Goal: Check status

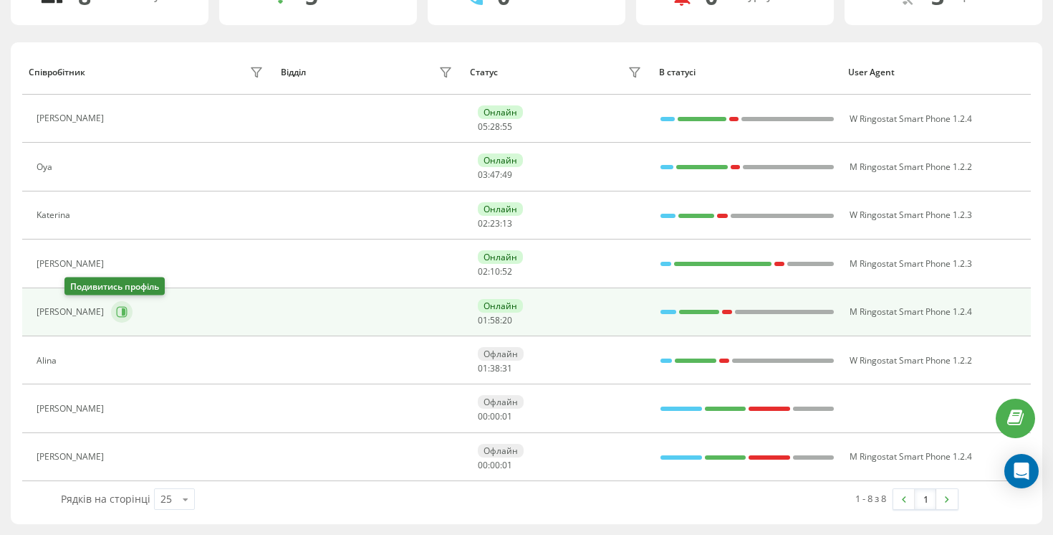
click at [116, 316] on icon at bounding box center [121, 311] width 11 height 11
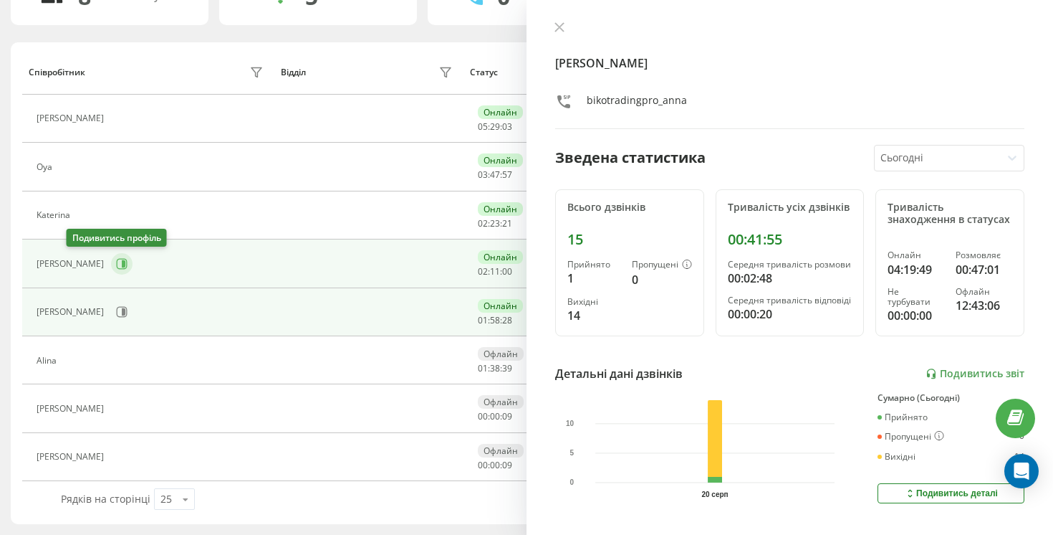
click at [111, 265] on button at bounding box center [121, 263] width 21 height 21
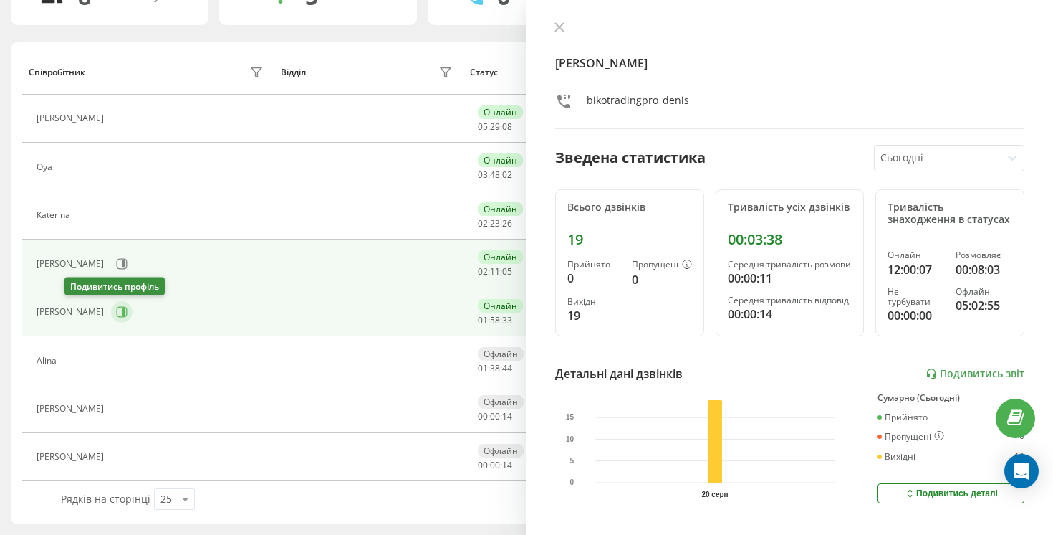
click at [111, 312] on button at bounding box center [121, 311] width 21 height 21
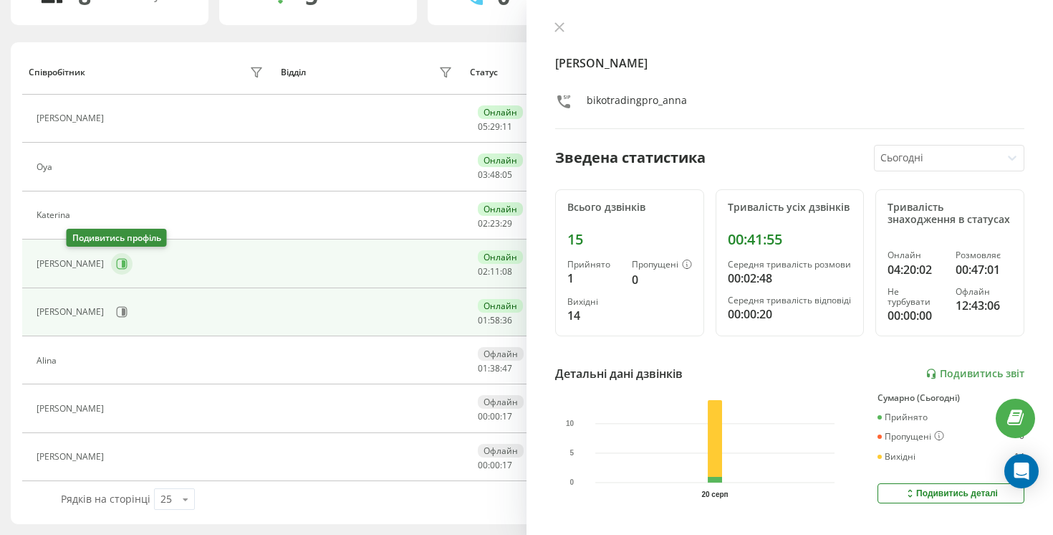
click at [122, 260] on icon at bounding box center [124, 263] width 4 height 7
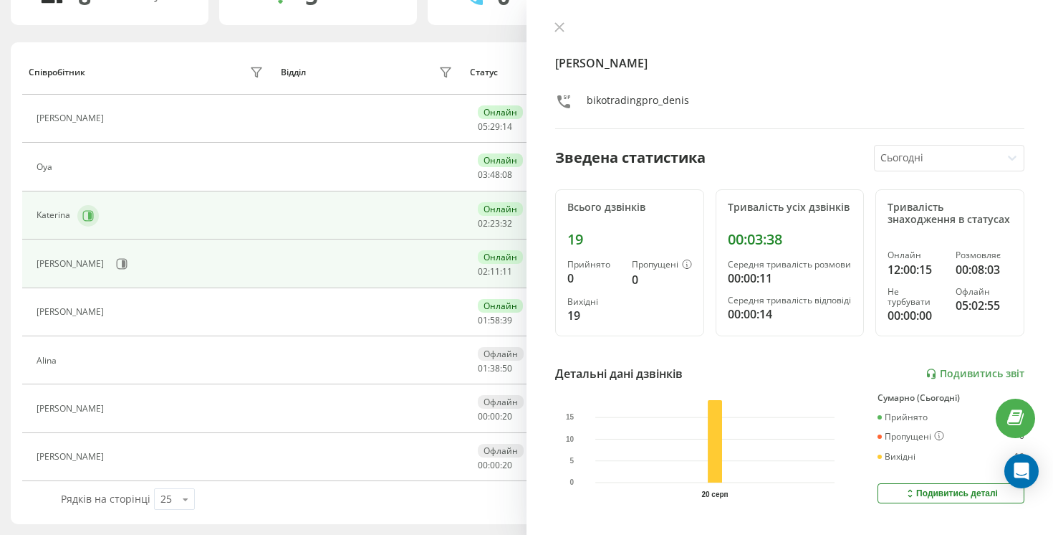
click at [82, 217] on icon at bounding box center [87, 215] width 11 height 11
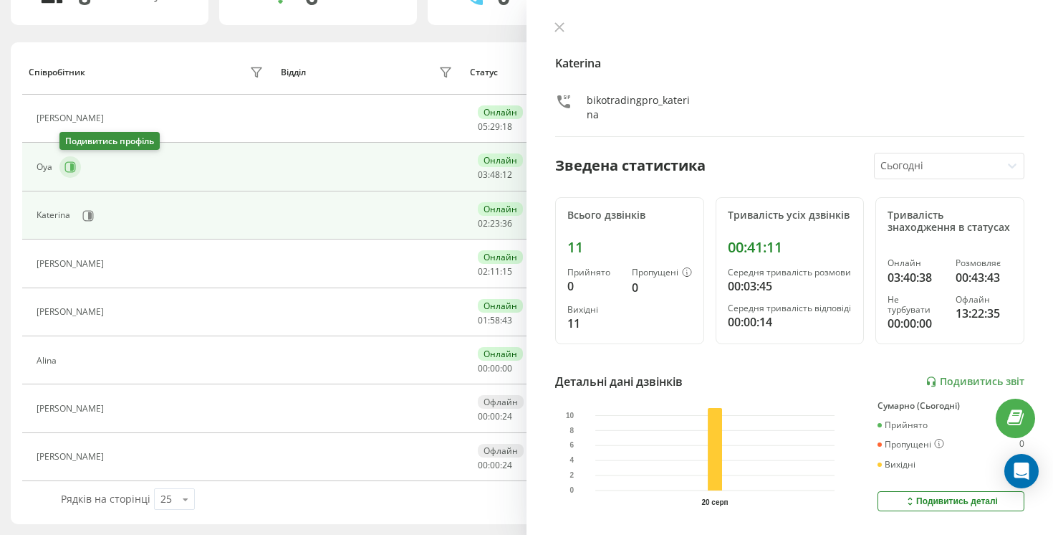
click at [70, 163] on icon at bounding box center [69, 166] width 11 height 11
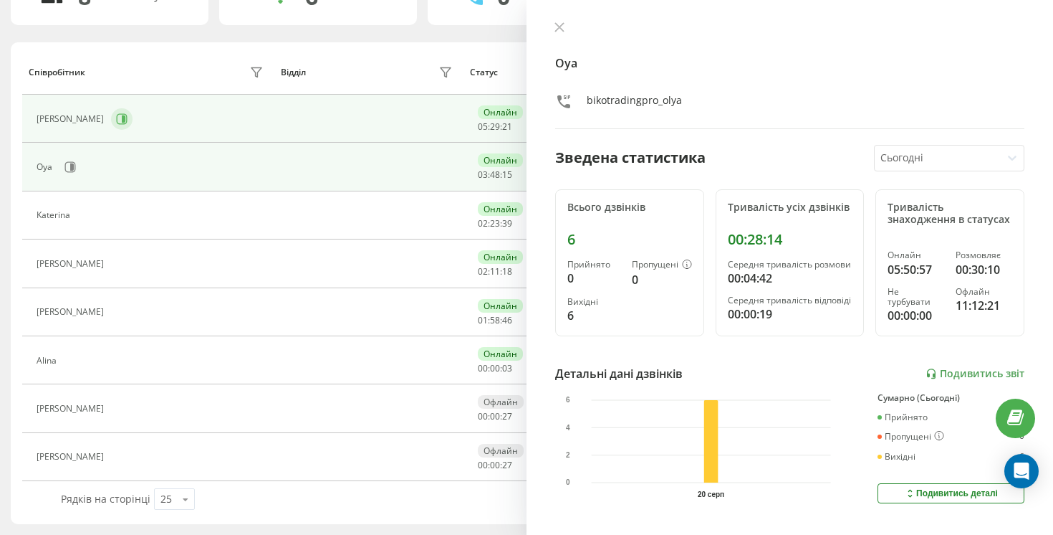
click at [116, 117] on icon at bounding box center [121, 118] width 11 height 11
